Goal: Transaction & Acquisition: Subscribe to service/newsletter

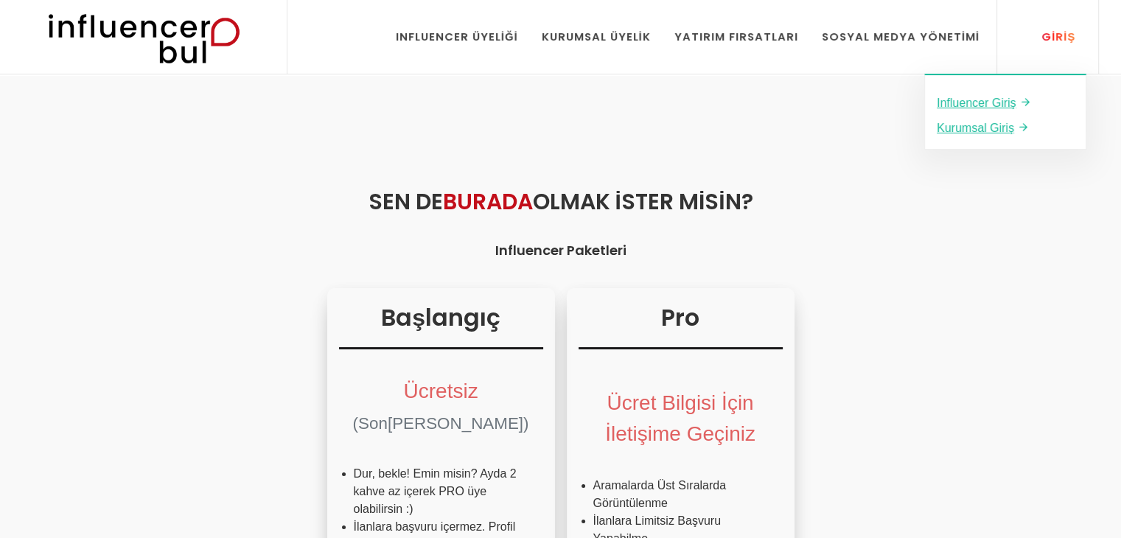
click at [1042, 32] on div "Giriş" at bounding box center [1050, 37] width 50 height 16
click at [1012, 101] on u "Influencer Giriş" at bounding box center [976, 103] width 80 height 13
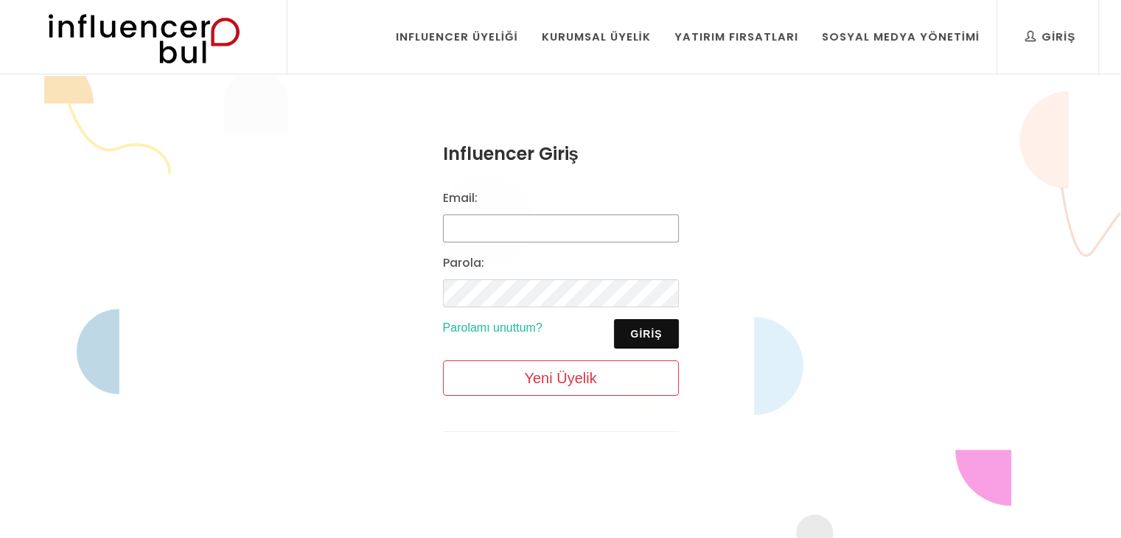
click at [504, 228] on input "Email:" at bounding box center [561, 228] width 236 height 28
type input "ozdemirdilayfatma@gmail.com"
drag, startPoint x: 616, startPoint y: 228, endPoint x: 380, endPoint y: 213, distance: 236.2
click at [380, 213] on div "Influencer Giriş Email: ozdemirdilayfatma@gmail.com Parola: Giriş Parolamı unut…" at bounding box center [560, 298] width 1121 height 444
click at [484, 231] on input "Email:" at bounding box center [561, 228] width 236 height 28
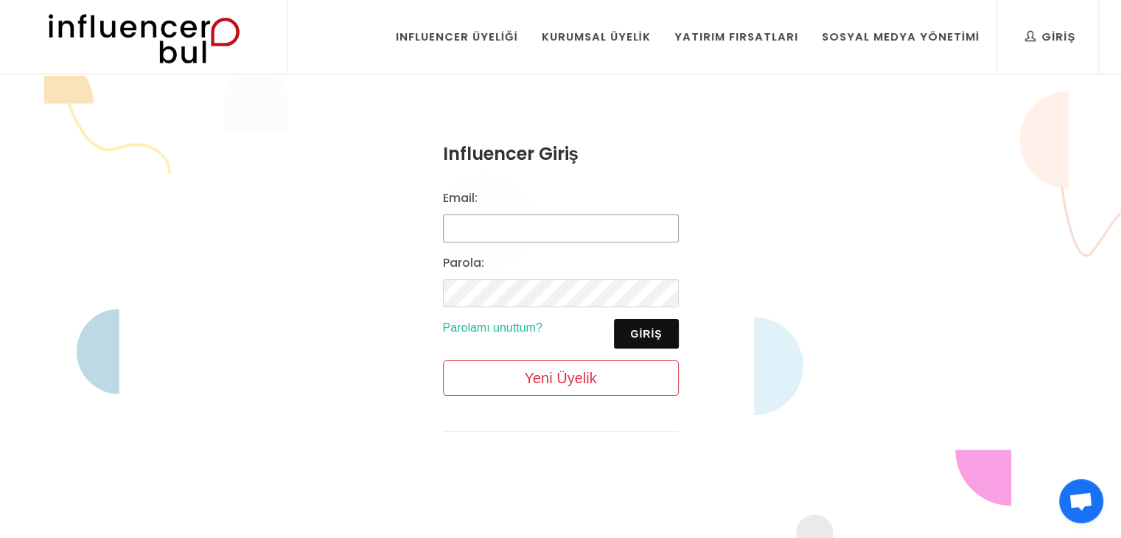
type input "tubaterzi67@gmail.com"
click at [480, 266] on label "Parola:" at bounding box center [463, 263] width 41 height 18
click at [479, 277] on div "Parola:" at bounding box center [560, 280] width 253 height 53
click at [615, 339] on button "Giriş" at bounding box center [646, 333] width 64 height 29
click at [620, 337] on button "Giriş" at bounding box center [646, 333] width 64 height 29
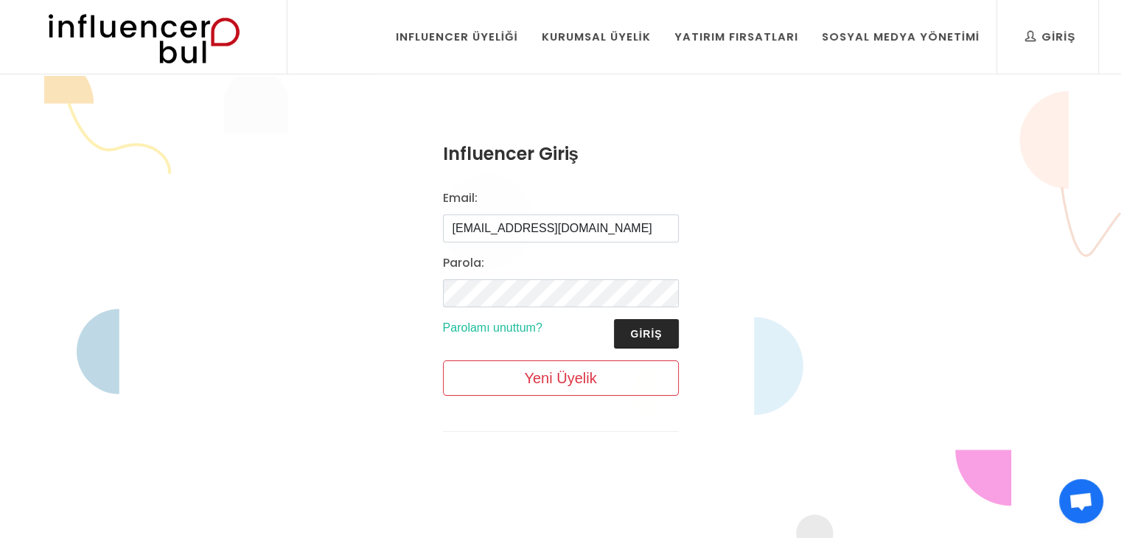
click at [631, 337] on button "Giriş" at bounding box center [646, 333] width 64 height 29
click at [654, 332] on button "Giriş" at bounding box center [646, 333] width 64 height 29
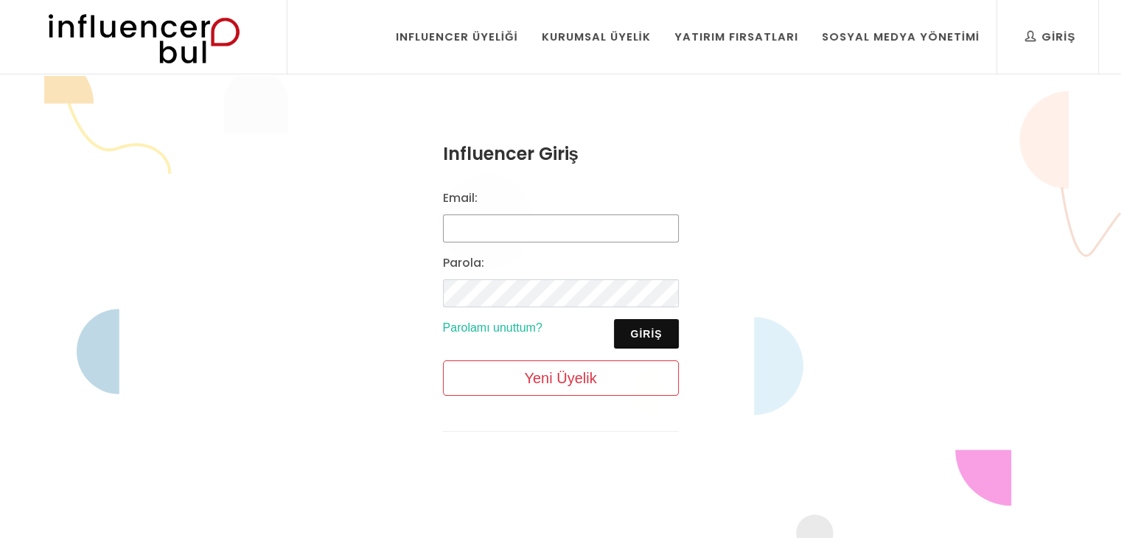
click at [514, 225] on input "Email:" at bounding box center [561, 228] width 236 height 28
type input "tubaterzi67@gmail.com"
click at [639, 343] on button "Giriş" at bounding box center [646, 333] width 64 height 29
click at [634, 331] on button "Giriş" at bounding box center [646, 333] width 64 height 29
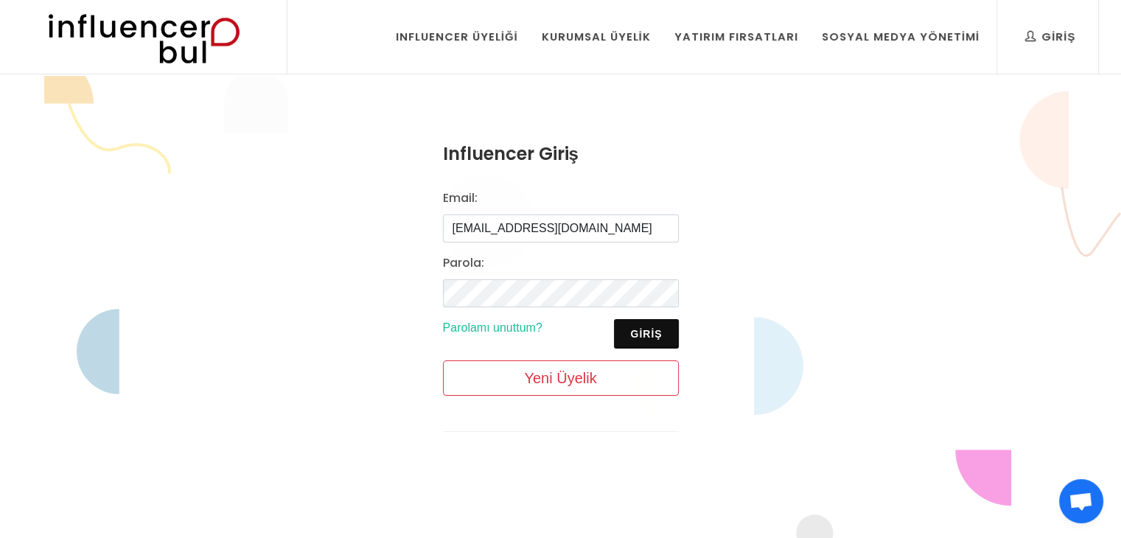
click at [516, 399] on div "Email: tubaterzi67@gmail.com Parola: Giriş Parolamı unuttum? Yeni Üyelik" at bounding box center [560, 298] width 253 height 218
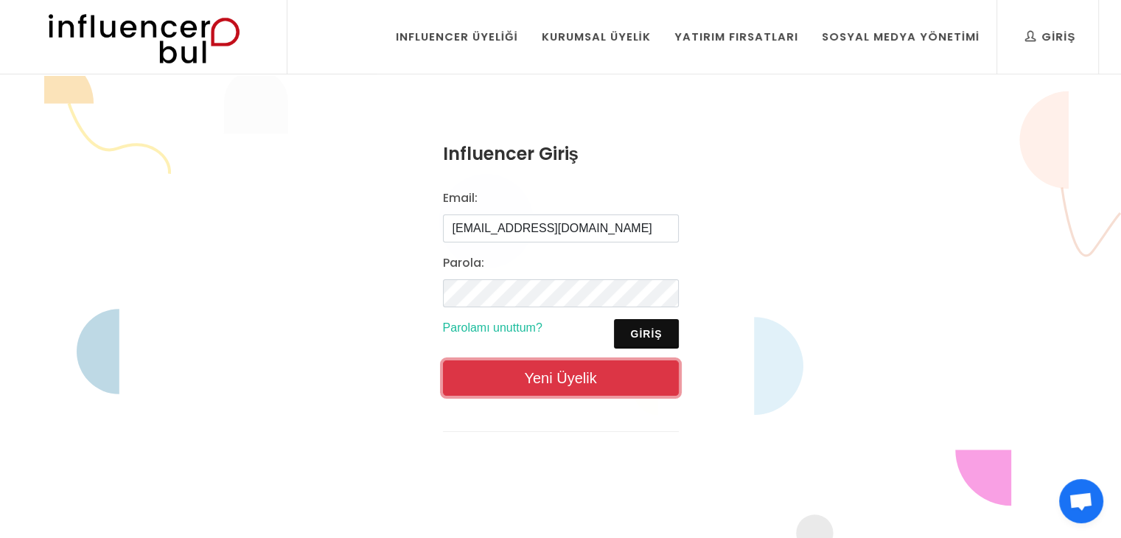
click at [513, 390] on link "Yeni Üyelik" at bounding box center [561, 377] width 236 height 35
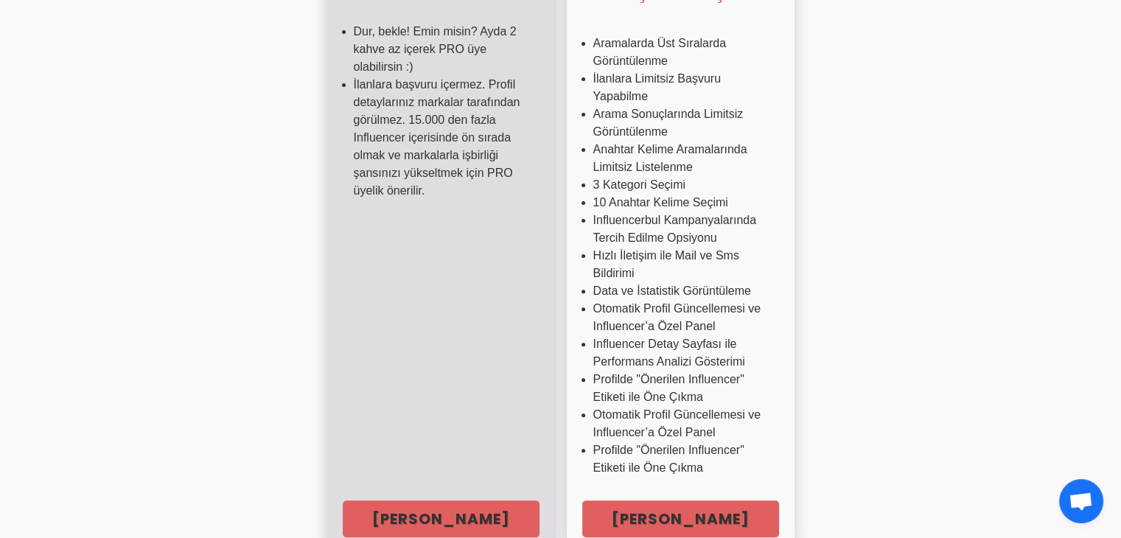
scroll to position [516, 0]
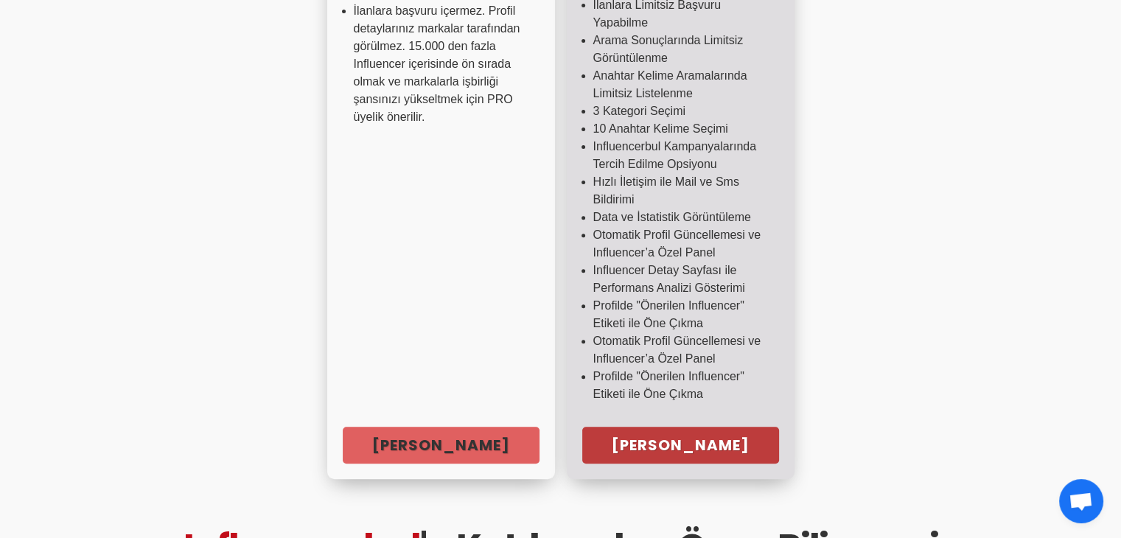
click at [644, 445] on link "[PERSON_NAME]" at bounding box center [680, 445] width 197 height 37
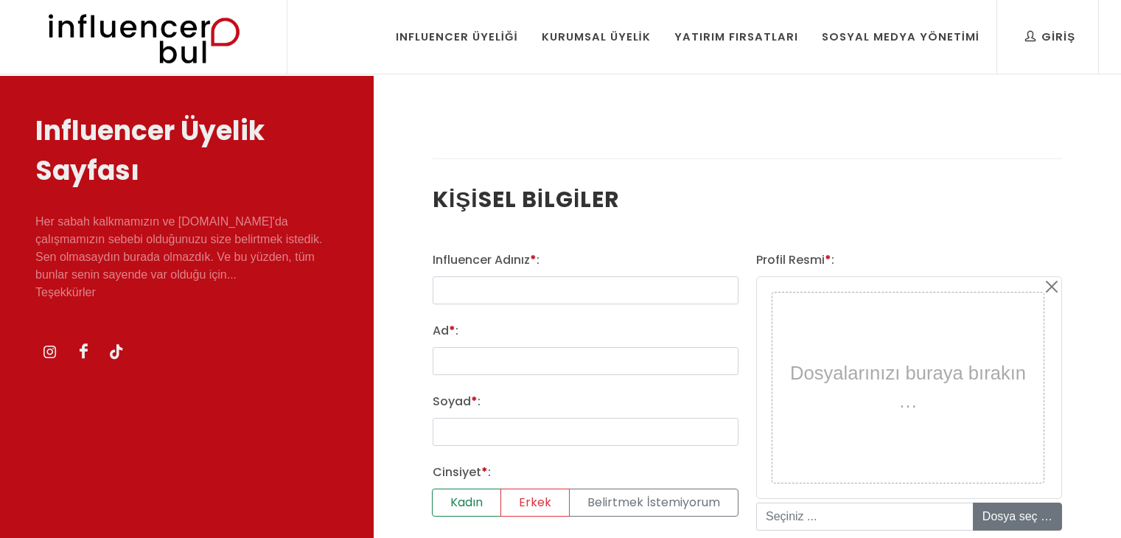
select select
type input "tuğ"
click at [415, 26] on link "Influencer Üyeliği" at bounding box center [457, 37] width 144 height 74
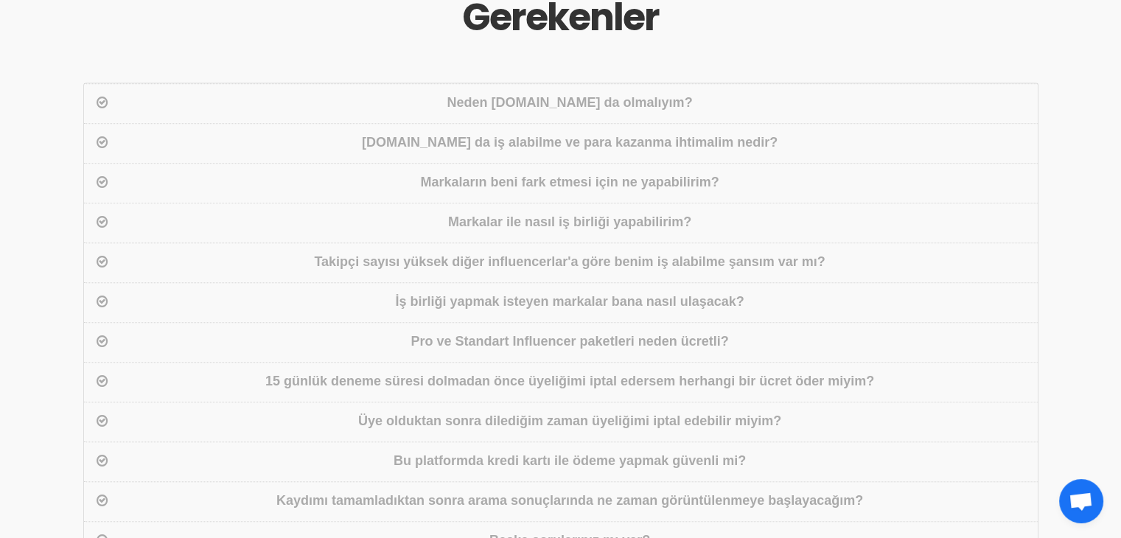
scroll to position [1105, 0]
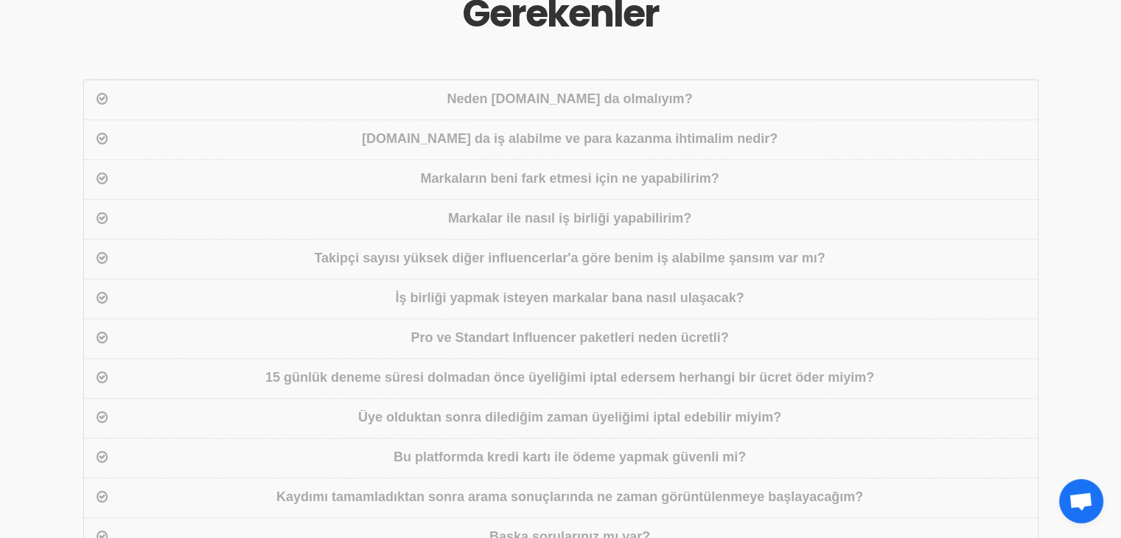
click at [772, 139] on div "[DOMAIN_NAME] da iş alabilme ve para kazanma ihtimalim nedir?" at bounding box center [569, 139] width 917 height 21
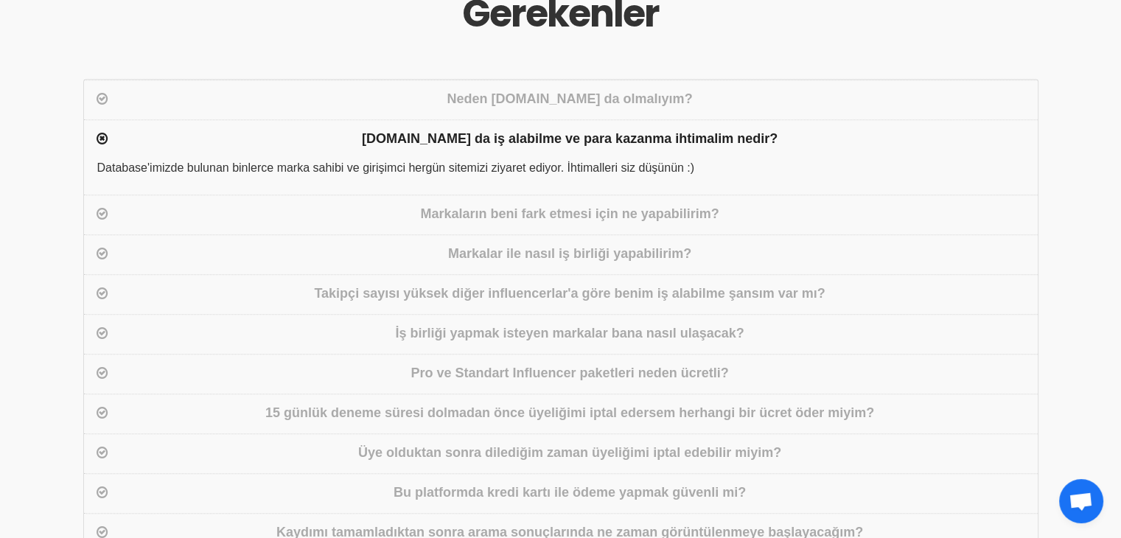
click at [550, 215] on div "Markaların beni fark etmesi için ne yapabilirim?" at bounding box center [569, 214] width 917 height 21
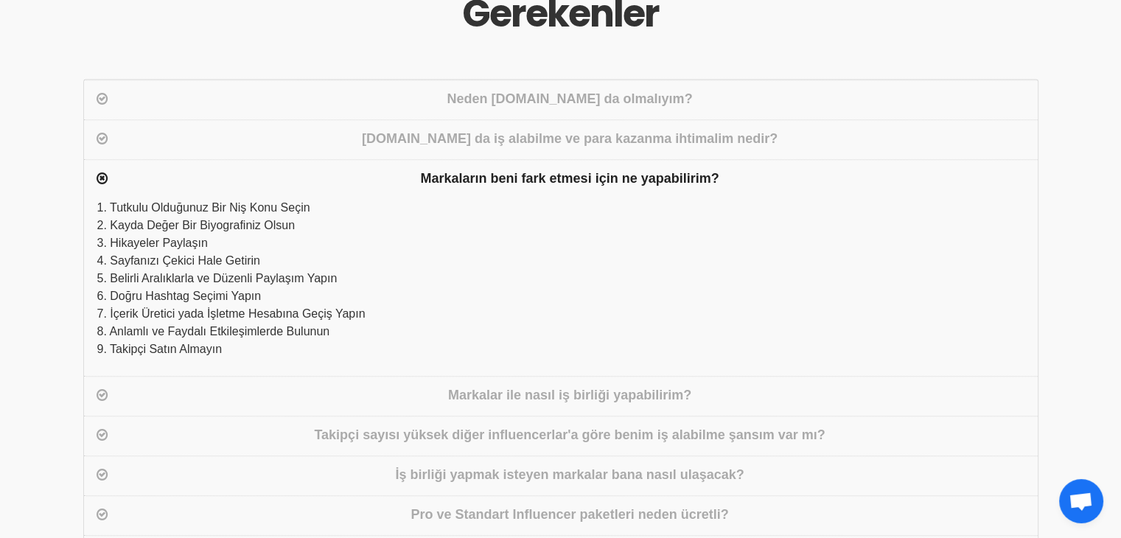
click at [561, 398] on div "Markalar ile nasıl iş birliği yapabilirim?" at bounding box center [569, 395] width 917 height 21
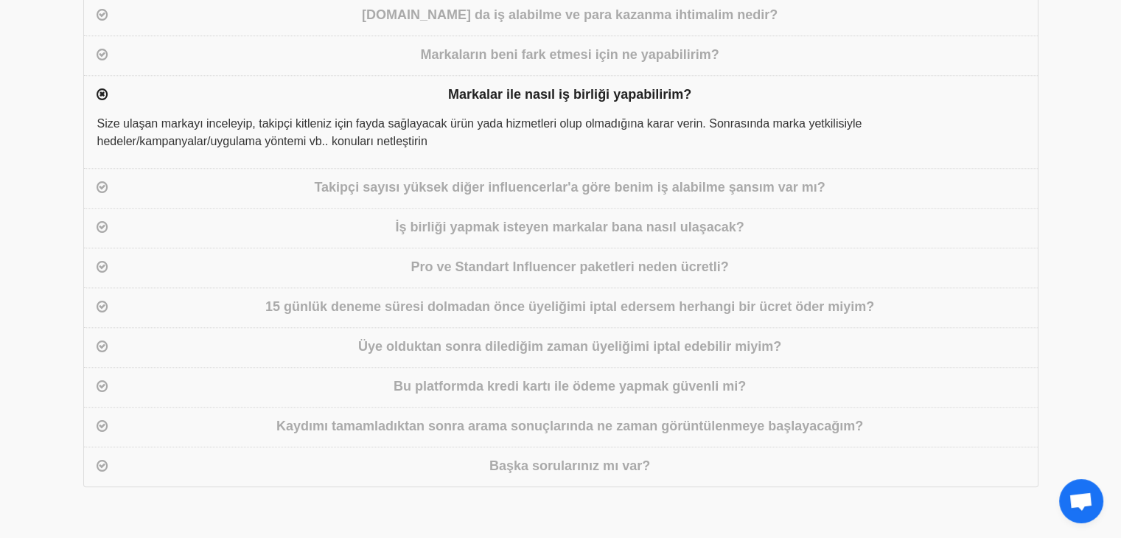
scroll to position [1253, 0]
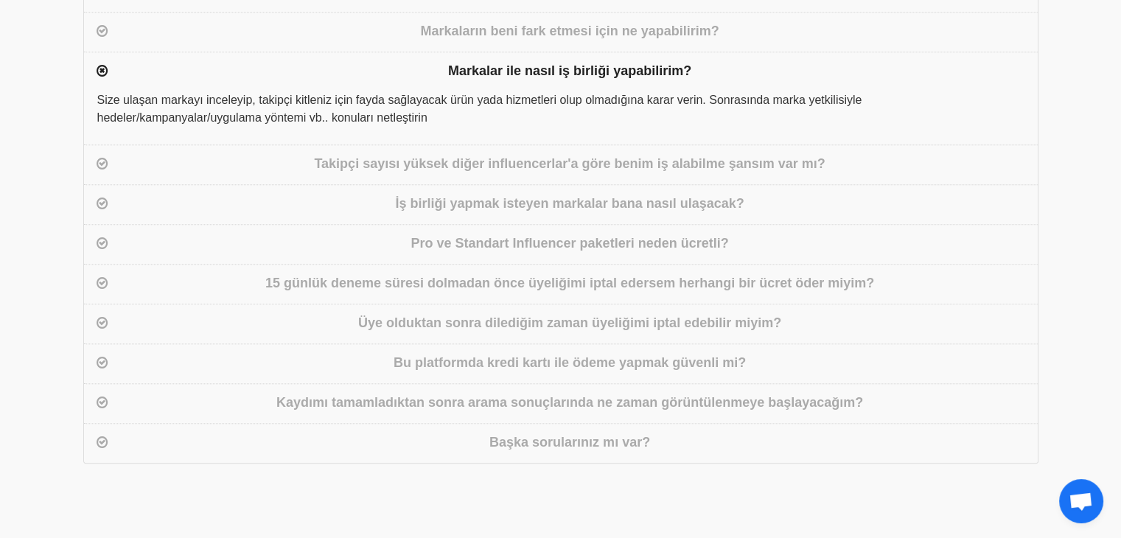
click at [507, 256] on div "Pro ve Standart Influencer paketleri neden ücretli?" at bounding box center [560, 244] width 953 height 40
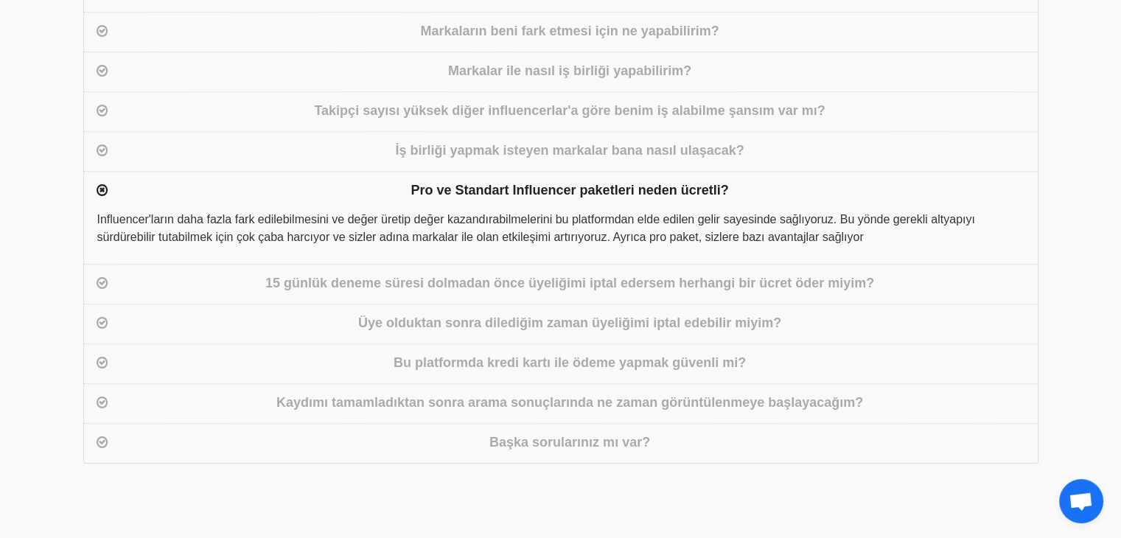
click at [362, 281] on div "15 günlük deneme süresi dolmadan önce üyeliğimi iptal edersem herhangi bir ücre…" at bounding box center [569, 283] width 917 height 21
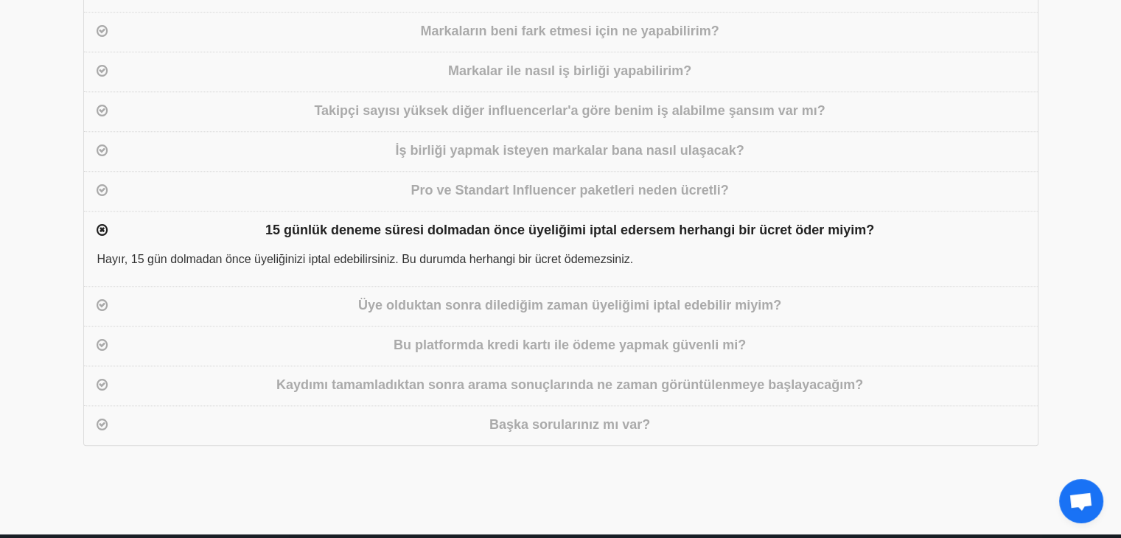
click at [404, 311] on div "Üye olduktan sonra dilediğim zaman üyeliğimi iptal edebilir miyim?" at bounding box center [569, 305] width 917 height 21
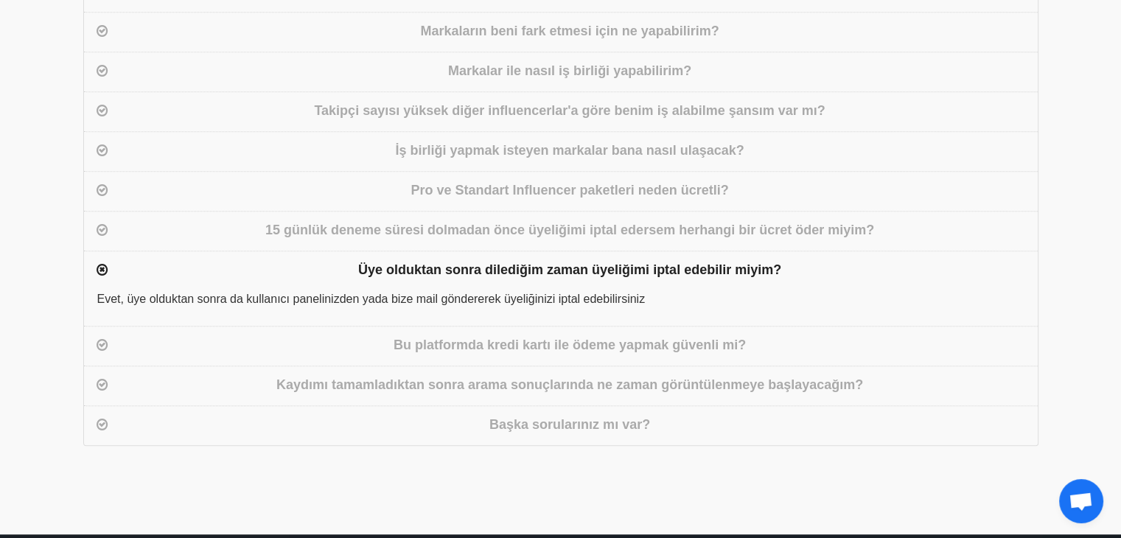
click at [466, 346] on div "Bu platformda kredi kartı ile ödeme yapmak güvenli mi?" at bounding box center [569, 345] width 917 height 21
